Goal: Task Accomplishment & Management: Use online tool/utility

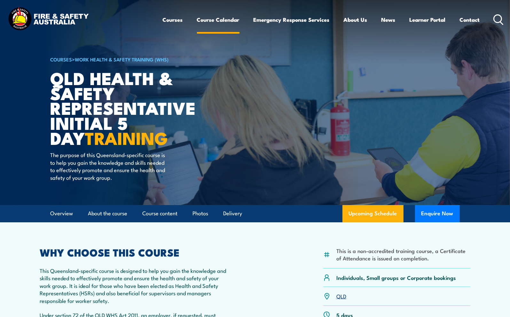
click at [222, 20] on link "Course Calendar" at bounding box center [218, 19] width 43 height 17
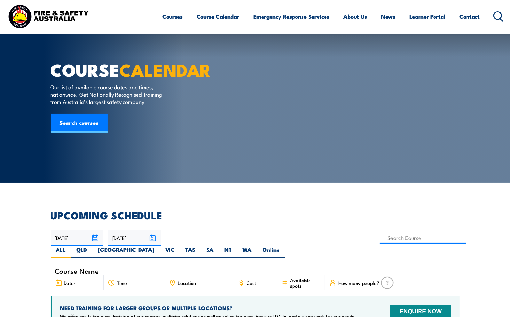
scroll to position [128, 0]
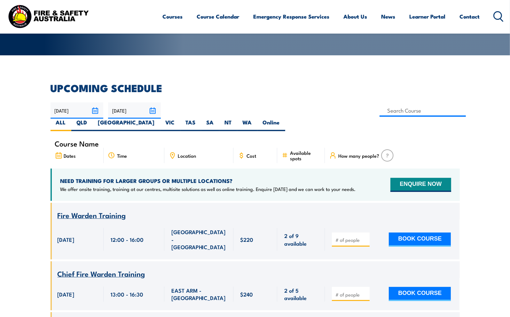
click at [195, 153] on span "Location" at bounding box center [187, 155] width 18 height 5
click at [379, 112] on input at bounding box center [422, 110] width 87 height 12
type input "h"
